Goal: Navigation & Orientation: Find specific page/section

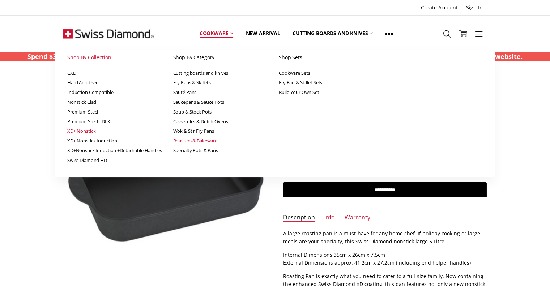
click at [201, 141] on link "Roasters & Bakeware" at bounding box center [222, 141] width 98 height 10
